Goal: Task Accomplishment & Management: Complete application form

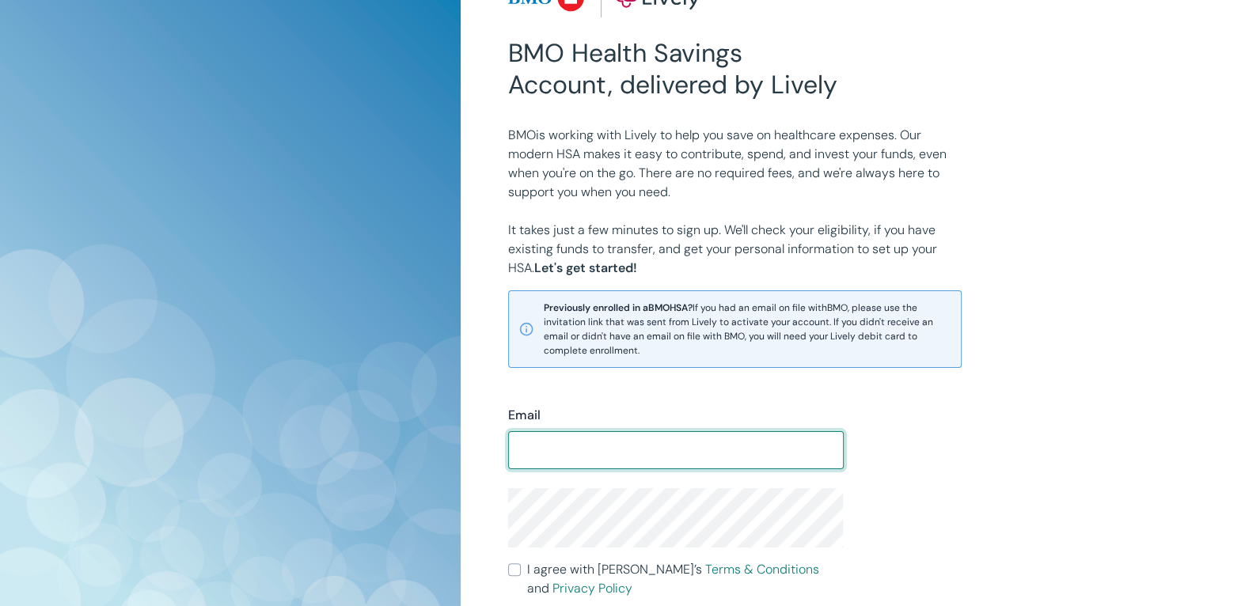
scroll to position [210, 0]
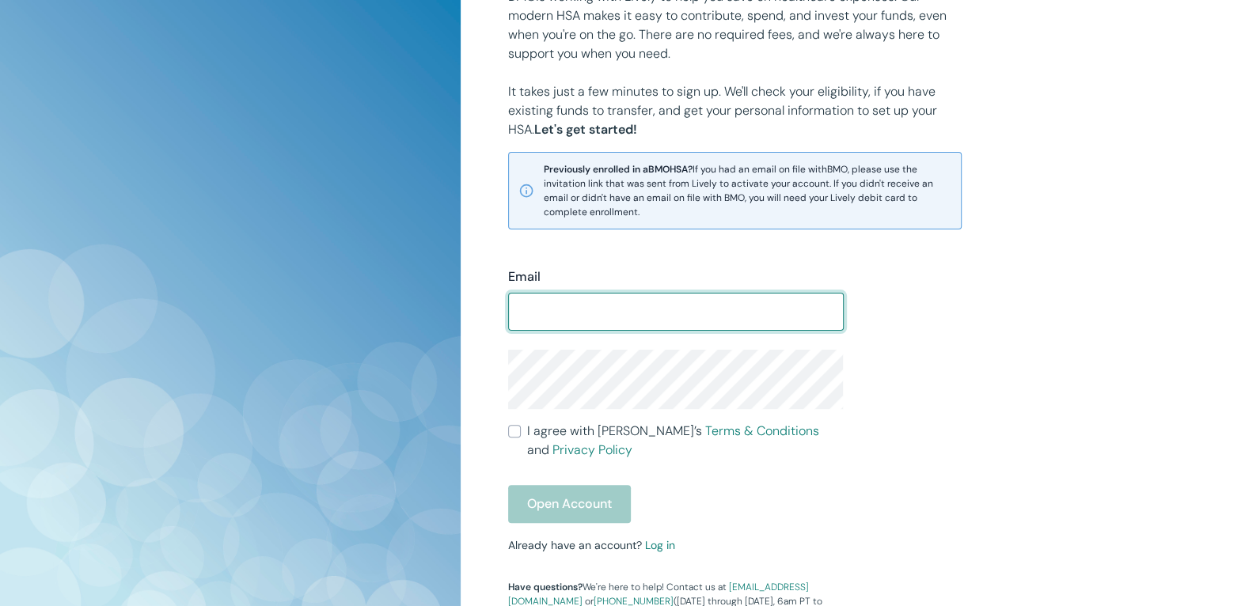
click at [576, 313] on input "Email" at bounding box center [676, 312] width 336 height 32
type input "[EMAIL_ADDRESS][DOMAIN_NAME]"
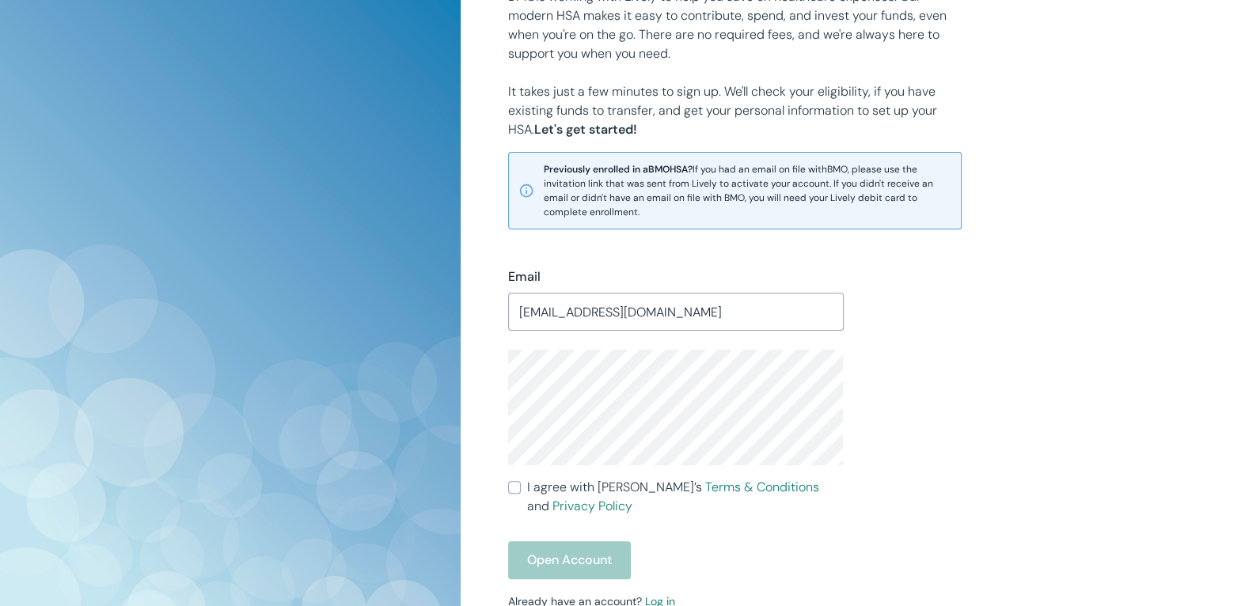
click at [1097, 415] on div "Email [EMAIL_ADDRESS][DOMAIN_NAME] ​ I agree with Lively’s Terms & Conditions a…" at bounding box center [843, 453] width 708 height 449
click at [888, 462] on div "Email [EMAIL_ADDRESS][DOMAIN_NAME] ​ I agree with Lively’s Terms & Conditions a…" at bounding box center [843, 453] width 708 height 449
click at [512, 484] on input "I agree with Lively’s Terms & Conditions and Privacy Policy" at bounding box center [514, 487] width 13 height 13
checkbox input "true"
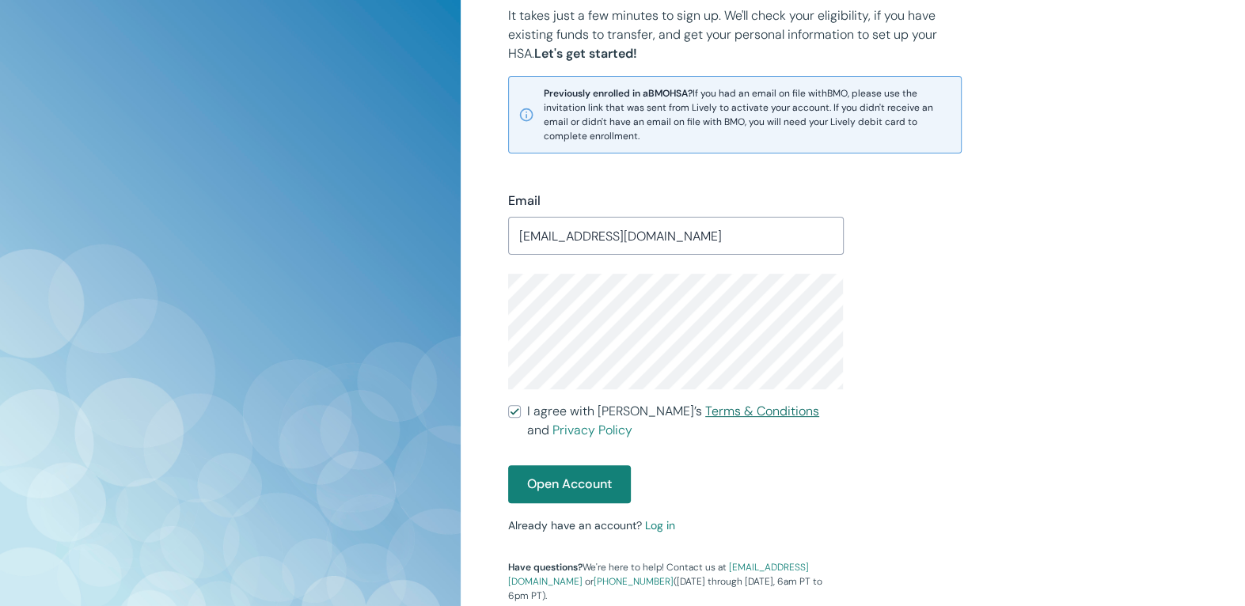
scroll to position [290, 0]
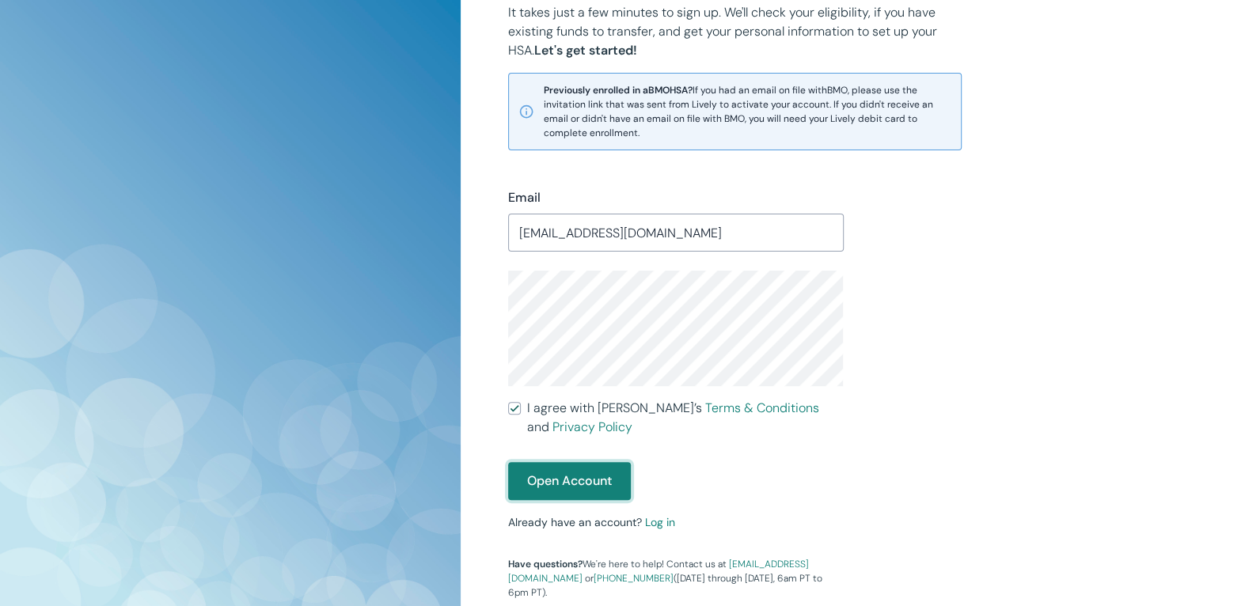
click at [591, 478] on button "Open Account" at bounding box center [569, 481] width 123 height 38
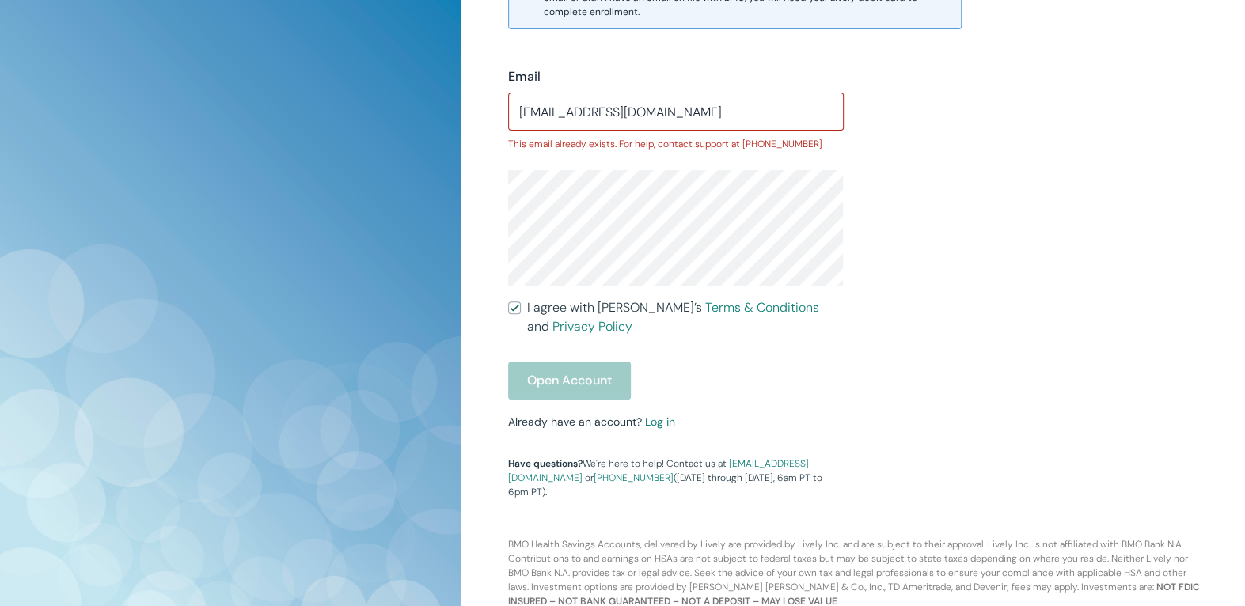
scroll to position [417, 0]
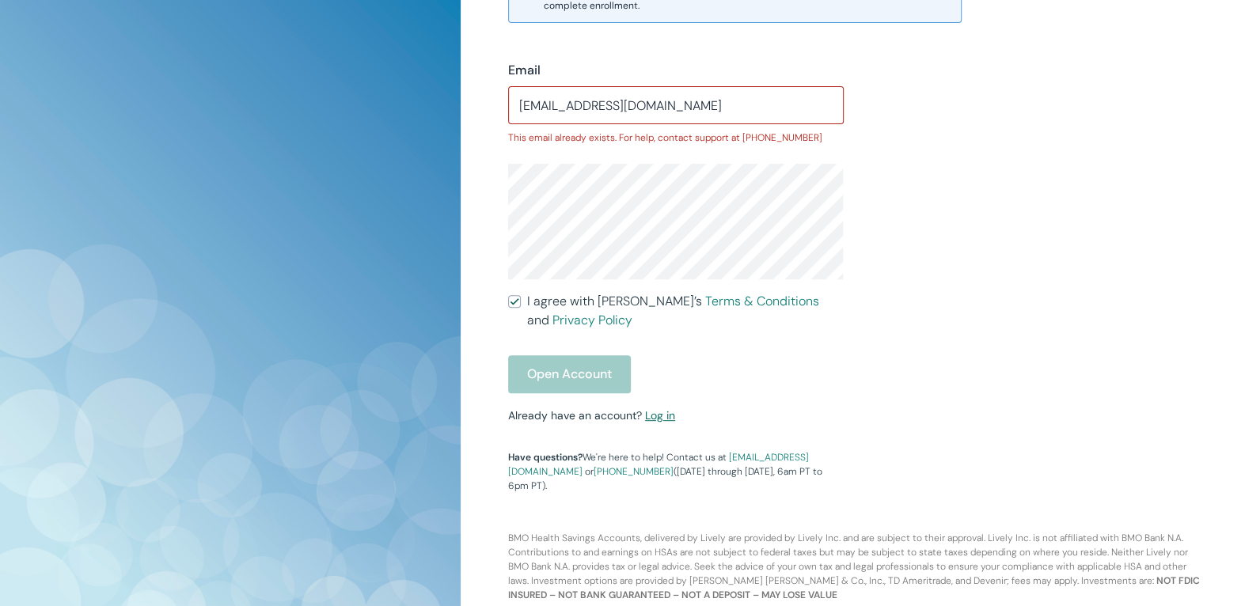
click at [662, 413] on link "Log in" at bounding box center [660, 415] width 30 height 14
